Goal: Task Accomplishment & Management: Use online tool/utility

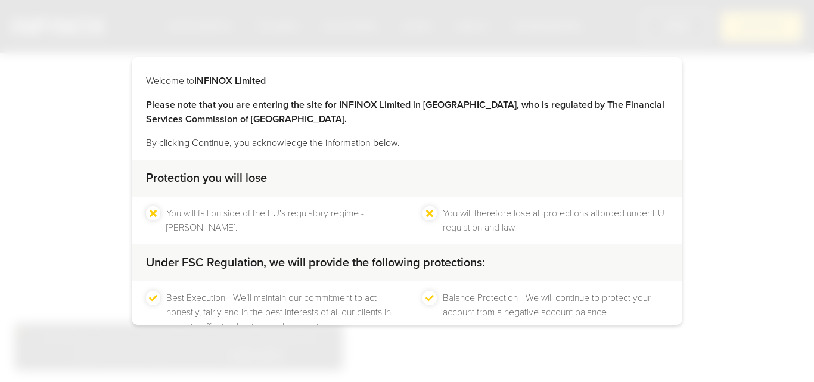
scroll to position [79, 0]
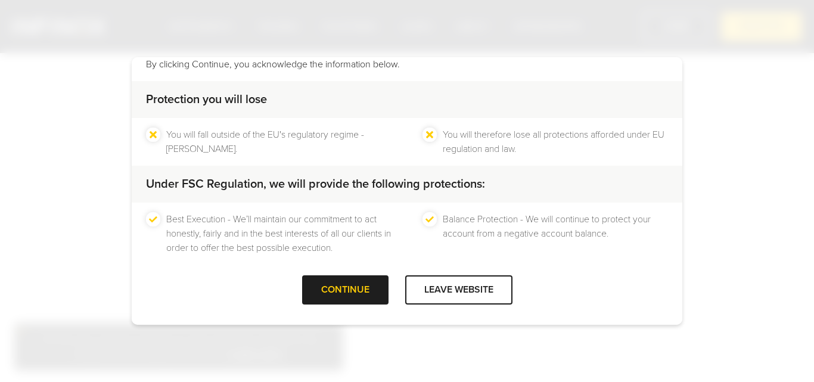
click at [308, 282] on div "CONTINUE" at bounding box center [345, 289] width 86 height 29
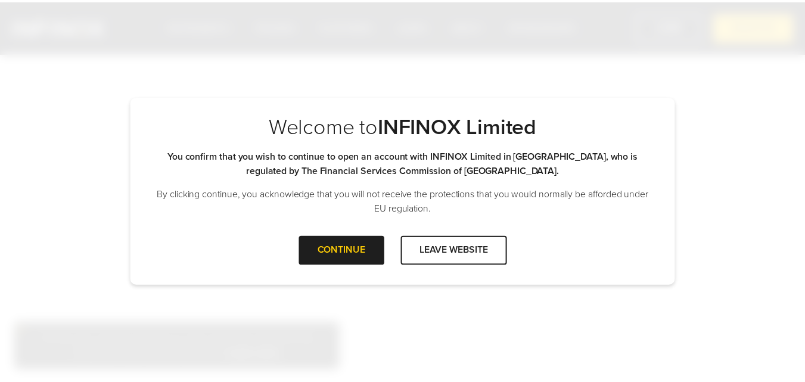
scroll to position [0, 0]
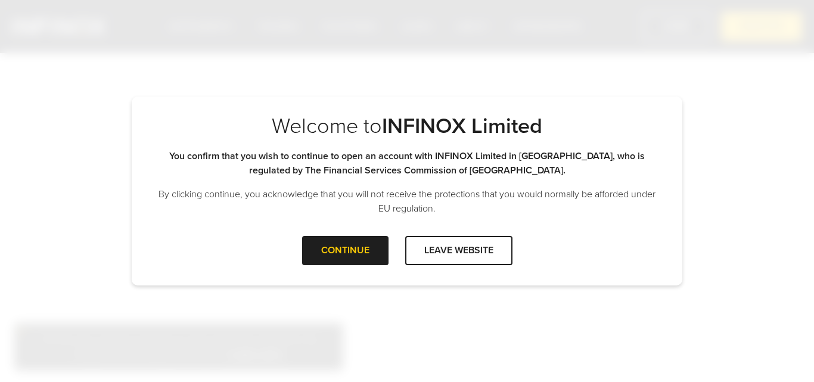
click at [318, 287] on div "Welcome to INFINOX Limited Please note that you are entering the site for INFIN…" at bounding box center [407, 191] width 814 height 382
click at [343, 262] on div "CONTINUE" at bounding box center [345, 250] width 86 height 29
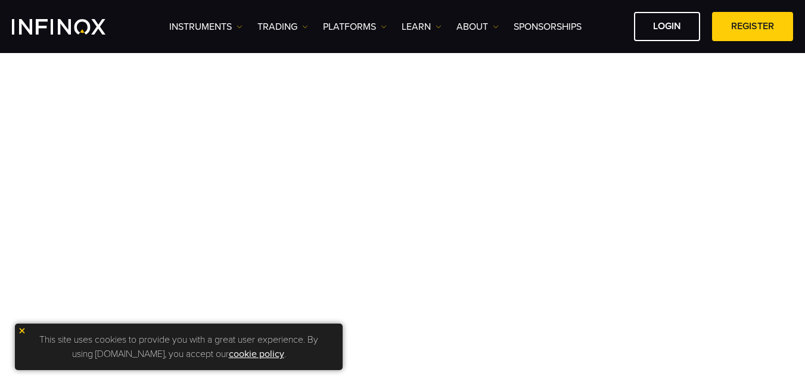
click at [21, 331] on img at bounding box center [22, 331] width 8 height 8
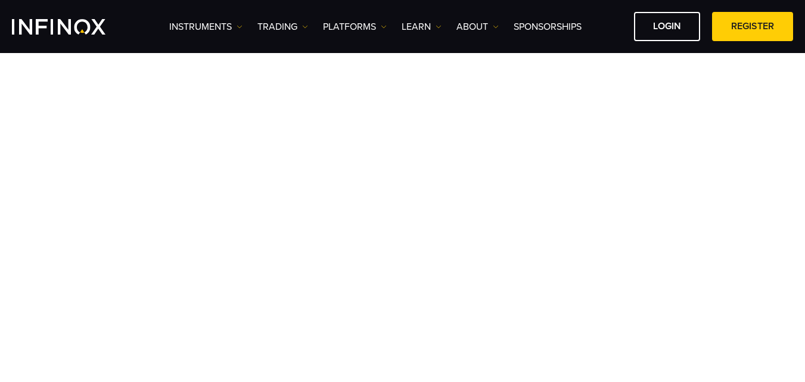
scroll to position [85, 0]
click at [717, 19] on link "REGISTER" at bounding box center [752, 26] width 81 height 29
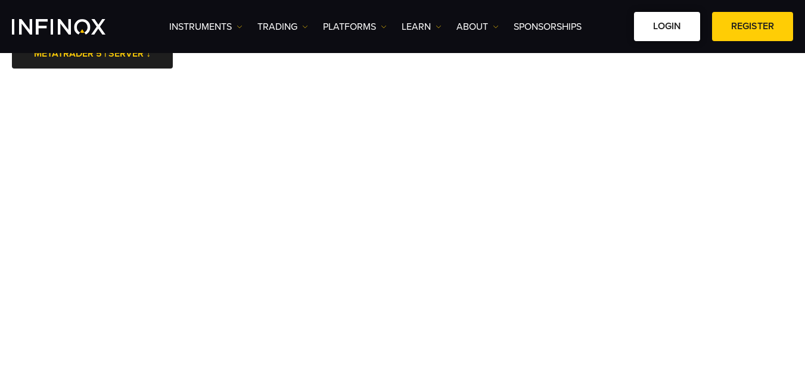
click at [670, 32] on link "LOGIN" at bounding box center [667, 26] width 66 height 29
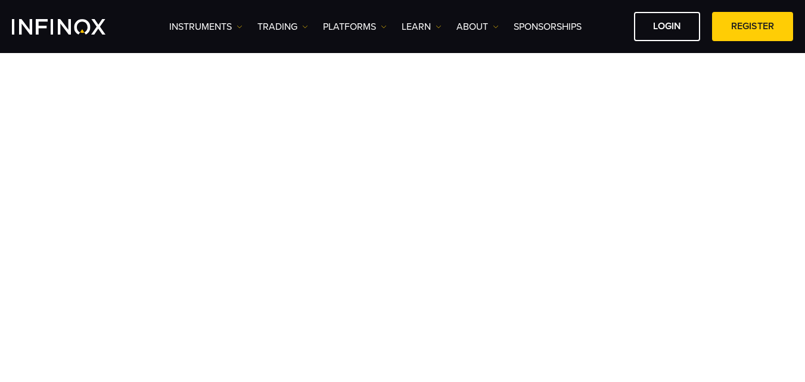
scroll to position [82, 0]
